Goal: Task Accomplishment & Management: Manage account settings

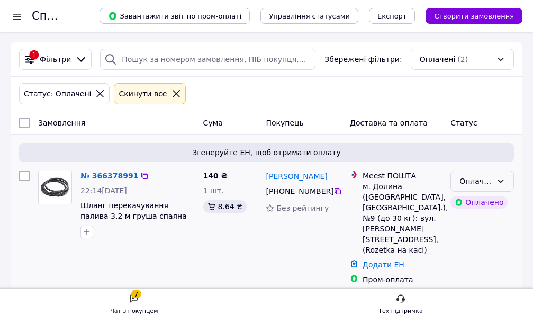
click at [470, 181] on div "Оплачено" at bounding box center [476, 181] width 33 height 12
click at [470, 206] on li "Прийнято" at bounding box center [482, 204] width 62 height 19
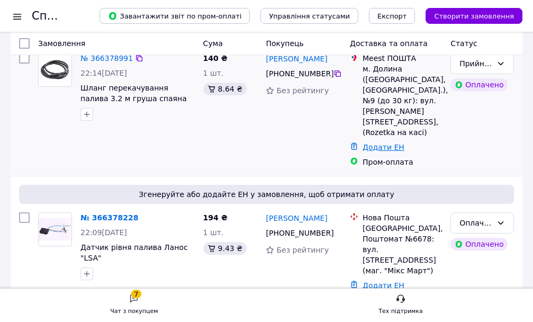
scroll to position [124, 0]
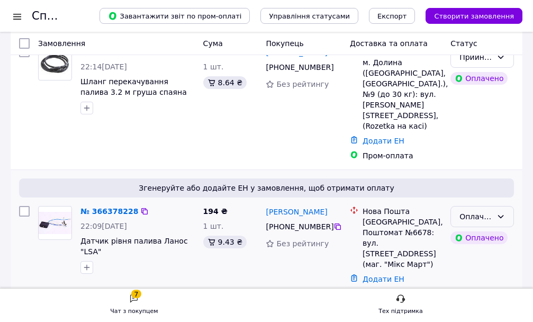
click at [480, 211] on div "Оплачено" at bounding box center [476, 217] width 33 height 12
click at [476, 226] on li "Прийнято" at bounding box center [482, 229] width 62 height 19
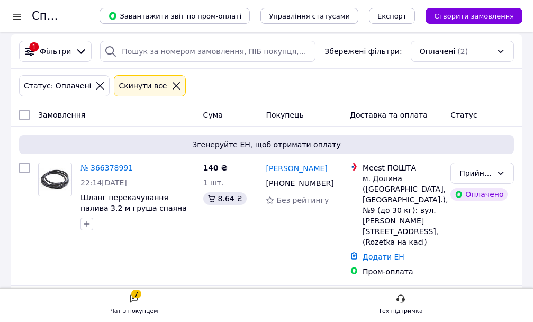
scroll to position [0, 0]
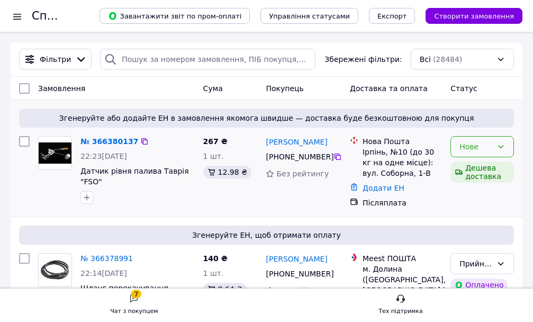
click at [471, 145] on div "Нове" at bounding box center [476, 147] width 33 height 12
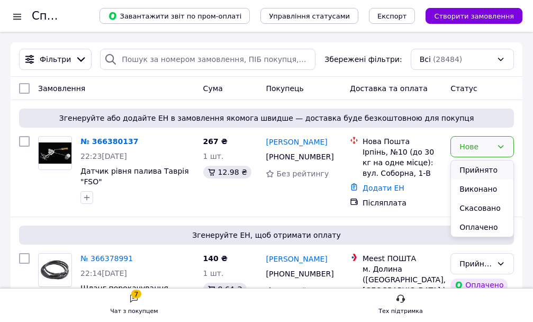
click at [472, 169] on li "Прийнято" at bounding box center [482, 169] width 62 height 19
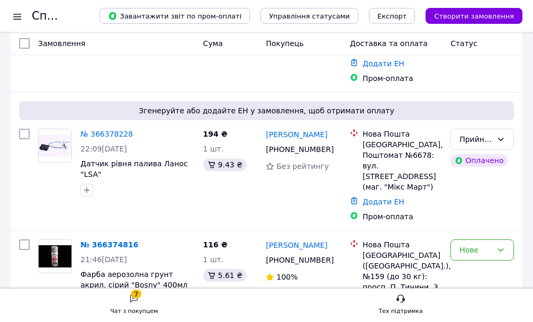
scroll to position [318, 0]
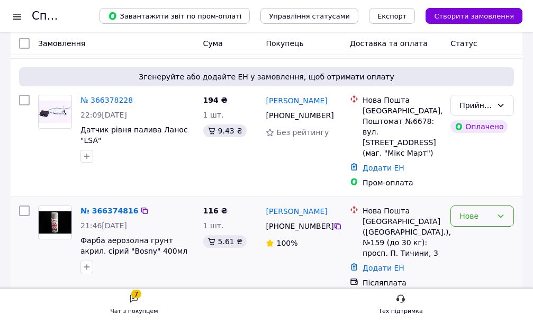
click at [471, 210] on div "Нове" at bounding box center [476, 216] width 33 height 12
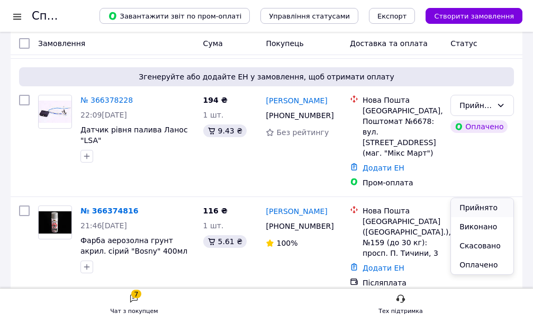
click at [463, 210] on li "Прийнято" at bounding box center [482, 207] width 62 height 19
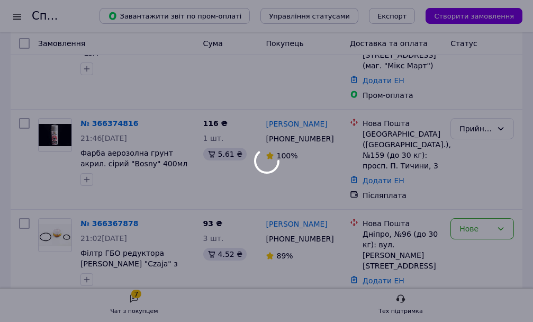
scroll to position [424, 0]
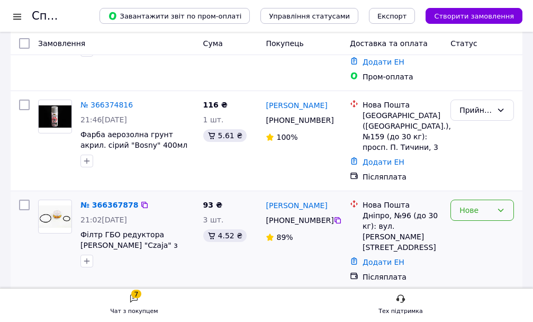
click at [460, 204] on div "Нове" at bounding box center [476, 210] width 33 height 12
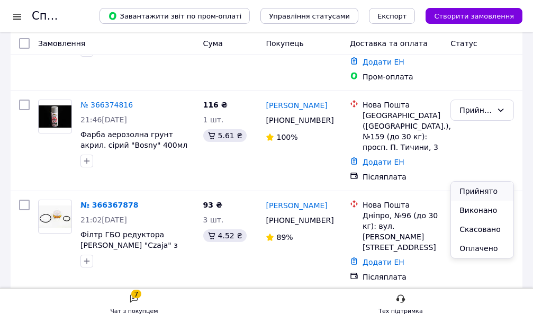
click at [461, 190] on li "Прийнято" at bounding box center [482, 191] width 62 height 19
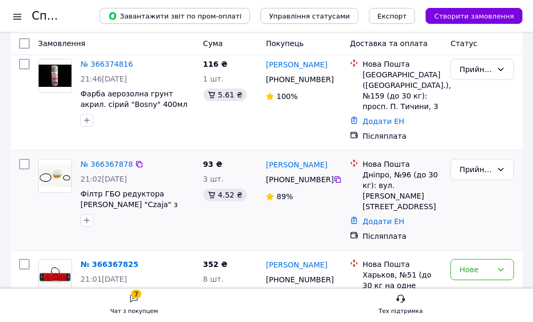
scroll to position [530, 0]
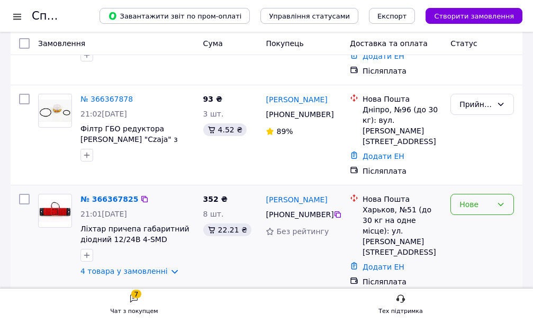
click at [459, 194] on div "Нове" at bounding box center [483, 204] width 64 height 21
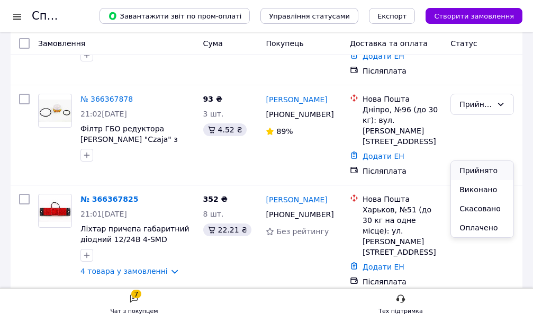
click at [463, 166] on li "Прийнято" at bounding box center [482, 170] width 62 height 19
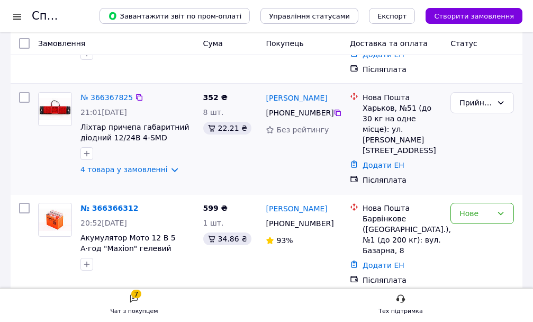
scroll to position [636, 0]
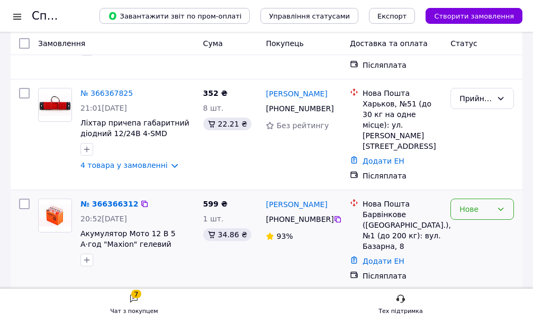
click at [457, 199] on div "Нове" at bounding box center [483, 209] width 64 height 21
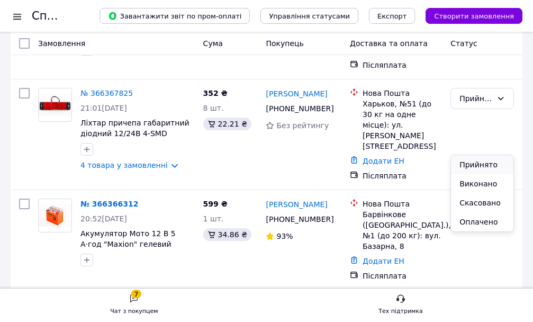
click at [463, 163] on li "Прийнято" at bounding box center [482, 164] width 62 height 19
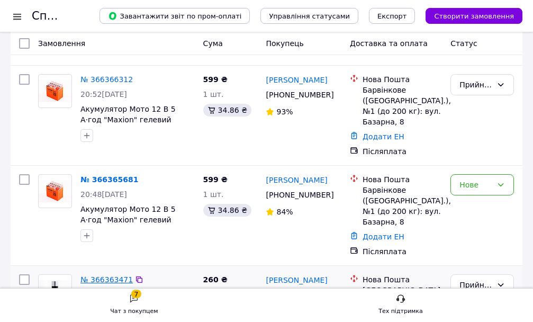
scroll to position [742, 0]
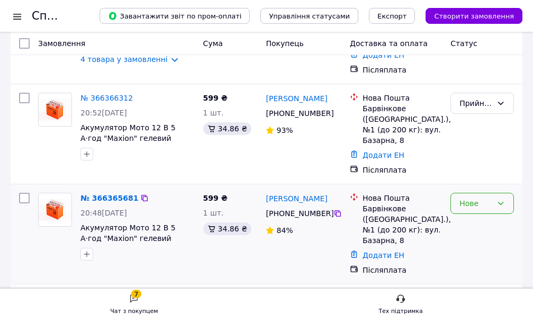
click at [477, 198] on div "Нове" at bounding box center [476, 204] width 33 height 12
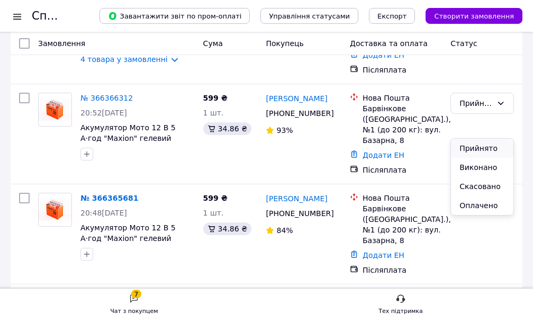
click at [471, 145] on li "Прийнято" at bounding box center [482, 148] width 62 height 19
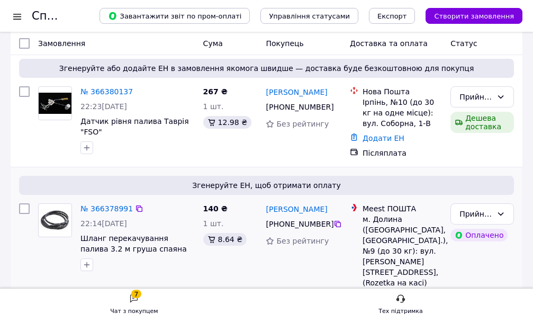
scroll to position [0, 0]
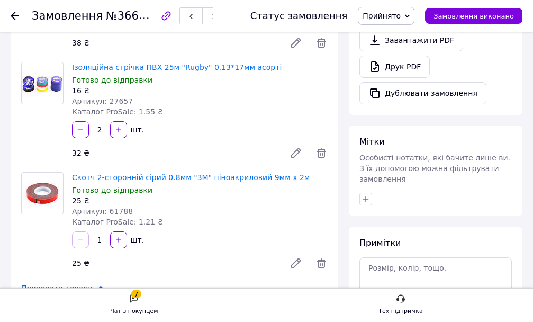
scroll to position [424, 0]
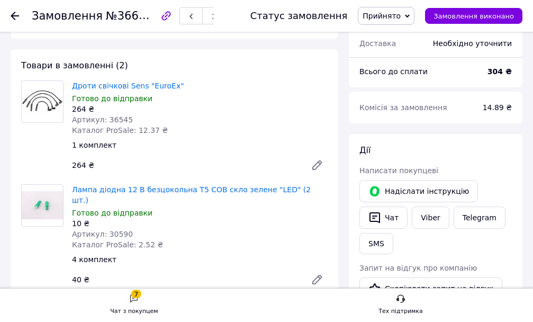
scroll to position [106, 0]
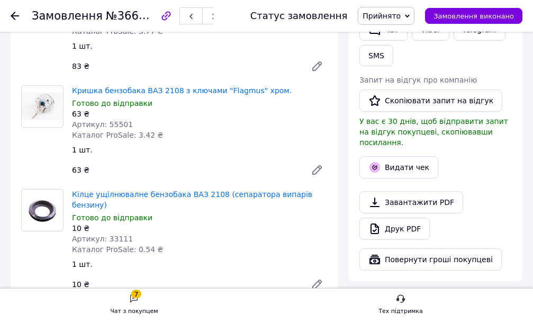
scroll to position [212, 0]
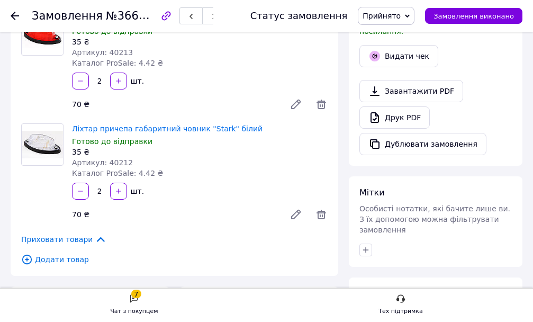
scroll to position [212, 0]
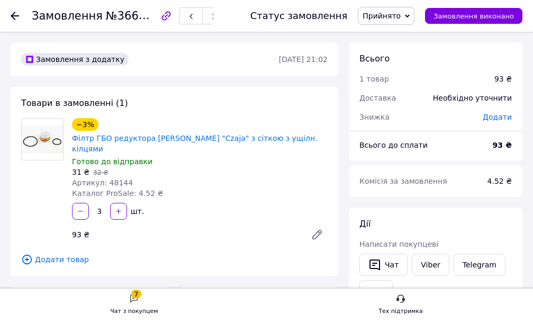
click at [396, 15] on span "Прийнято" at bounding box center [382, 16] width 38 height 8
click at [390, 52] on li "Скасовано" at bounding box center [387, 53] width 56 height 16
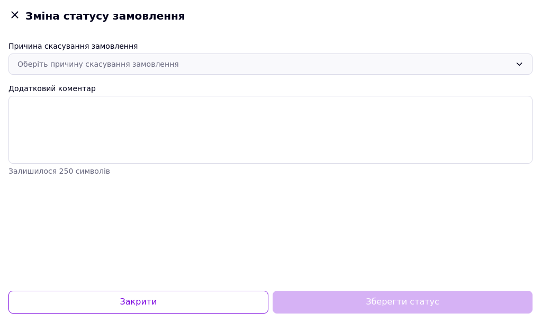
click at [86, 64] on div "Оберіть причину скасування замовлення" at bounding box center [264, 64] width 494 height 12
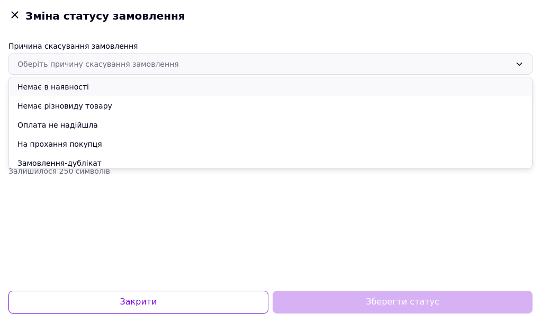
click at [49, 90] on li "Немає в наявності" at bounding box center [270, 86] width 523 height 19
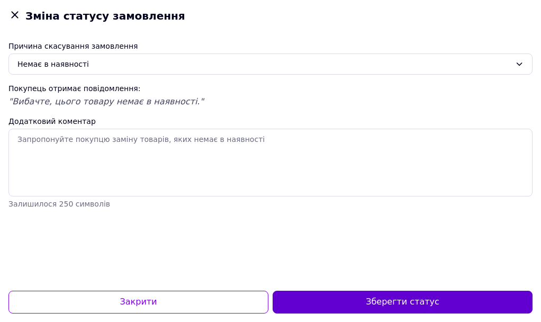
click at [388, 301] on button "Зберегти статус" at bounding box center [403, 302] width 260 height 23
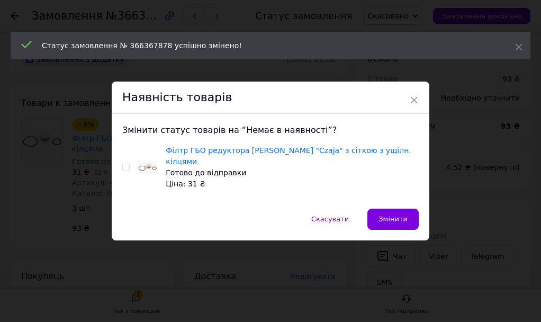
click at [129, 167] on div "Філтр ГБО редуктора Alex "Czaja" з сіткою з ущілн. кілцями Готово до відправки …" at bounding box center [270, 167] width 297 height 44
click at [128, 168] on span at bounding box center [125, 167] width 7 height 7
click at [128, 168] on input "checkbox" at bounding box center [125, 167] width 7 height 7
checkbox input "true"
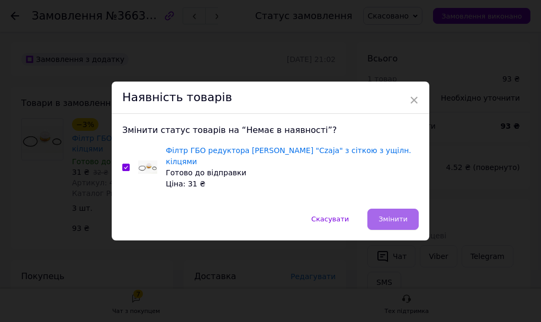
click at [390, 215] on span "Змінити" at bounding box center [393, 219] width 29 height 8
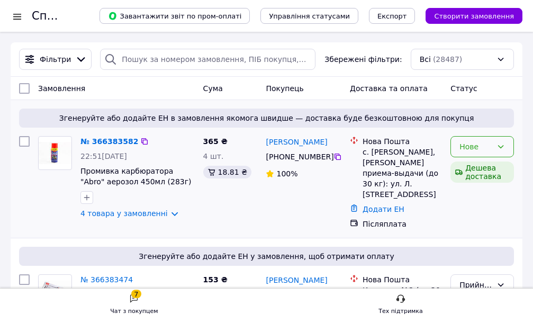
click at [470, 145] on div "Нове" at bounding box center [476, 147] width 33 height 12
click at [467, 169] on li "Прийнято" at bounding box center [482, 169] width 62 height 19
click at [42, 19] on h1 "Список замовлень" at bounding box center [86, 16] width 108 height 13
click at [12, 17] on div at bounding box center [17, 16] width 13 height 11
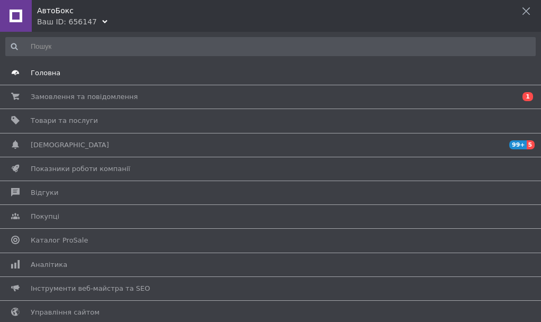
click at [34, 74] on span "Головна" at bounding box center [46, 73] width 30 height 10
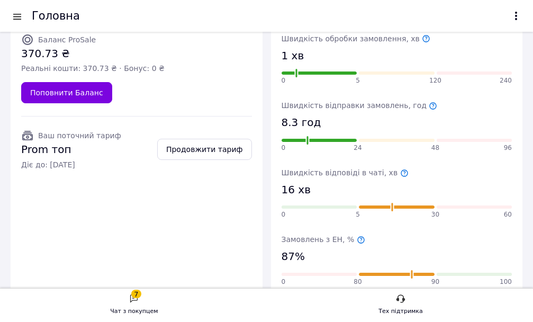
scroll to position [106, 0]
